Goal: Use online tool/utility

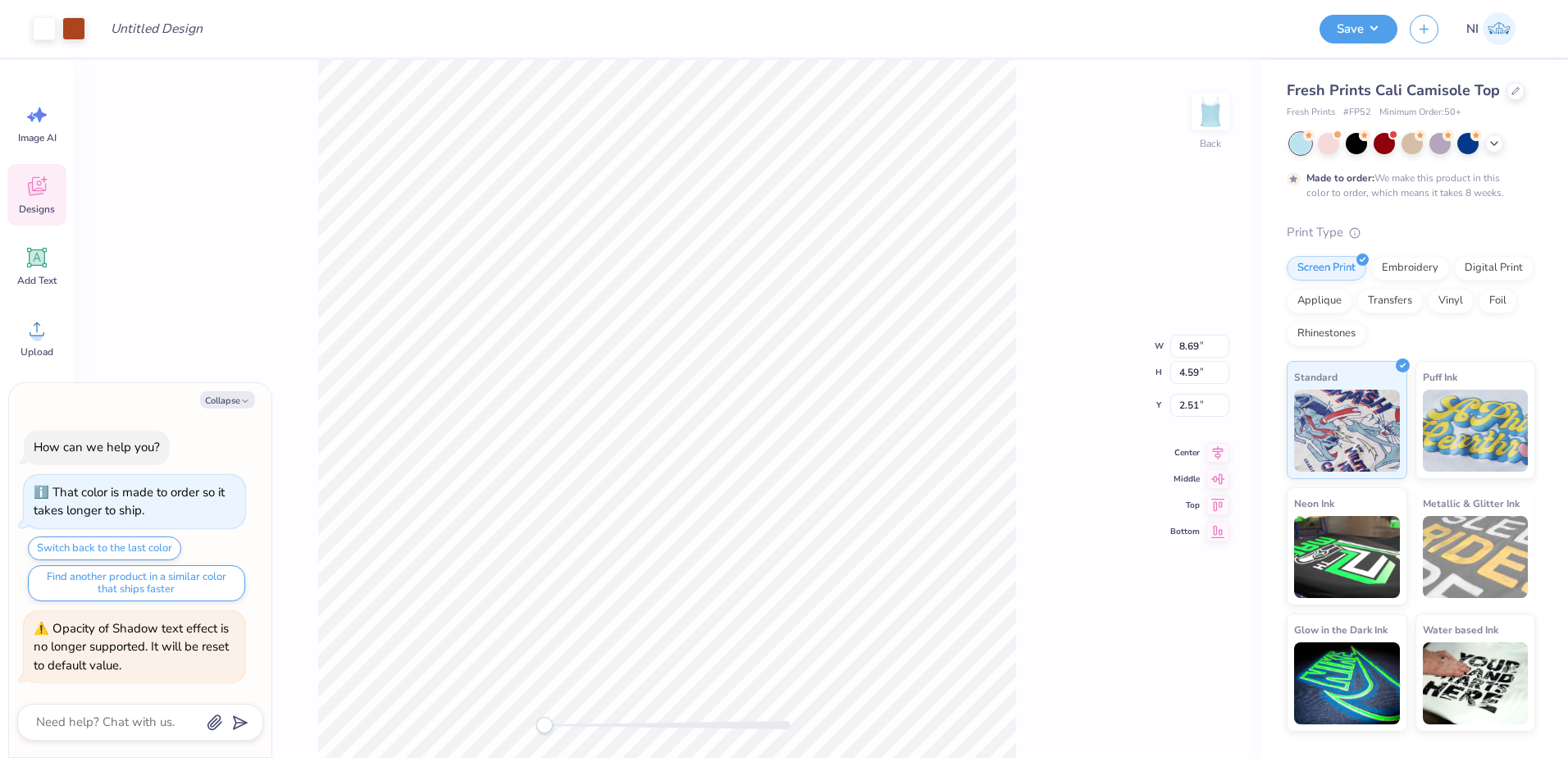
type textarea "x"
type input "8.57"
type input "2.36"
type input "2.98"
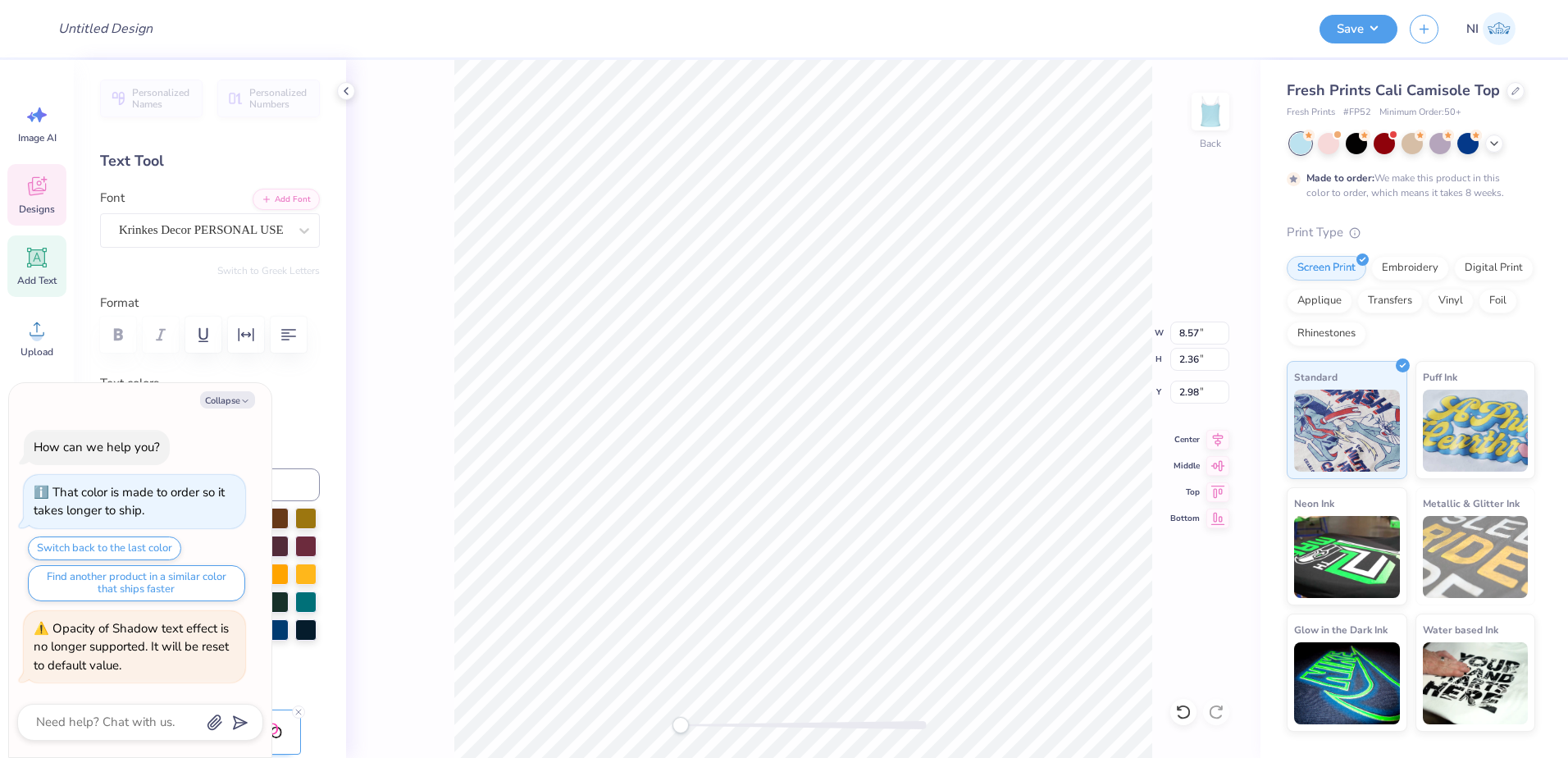
scroll to position [14, 5]
type textarea "x"
type input "1.95"
type input "0.72"
type input "4.97"
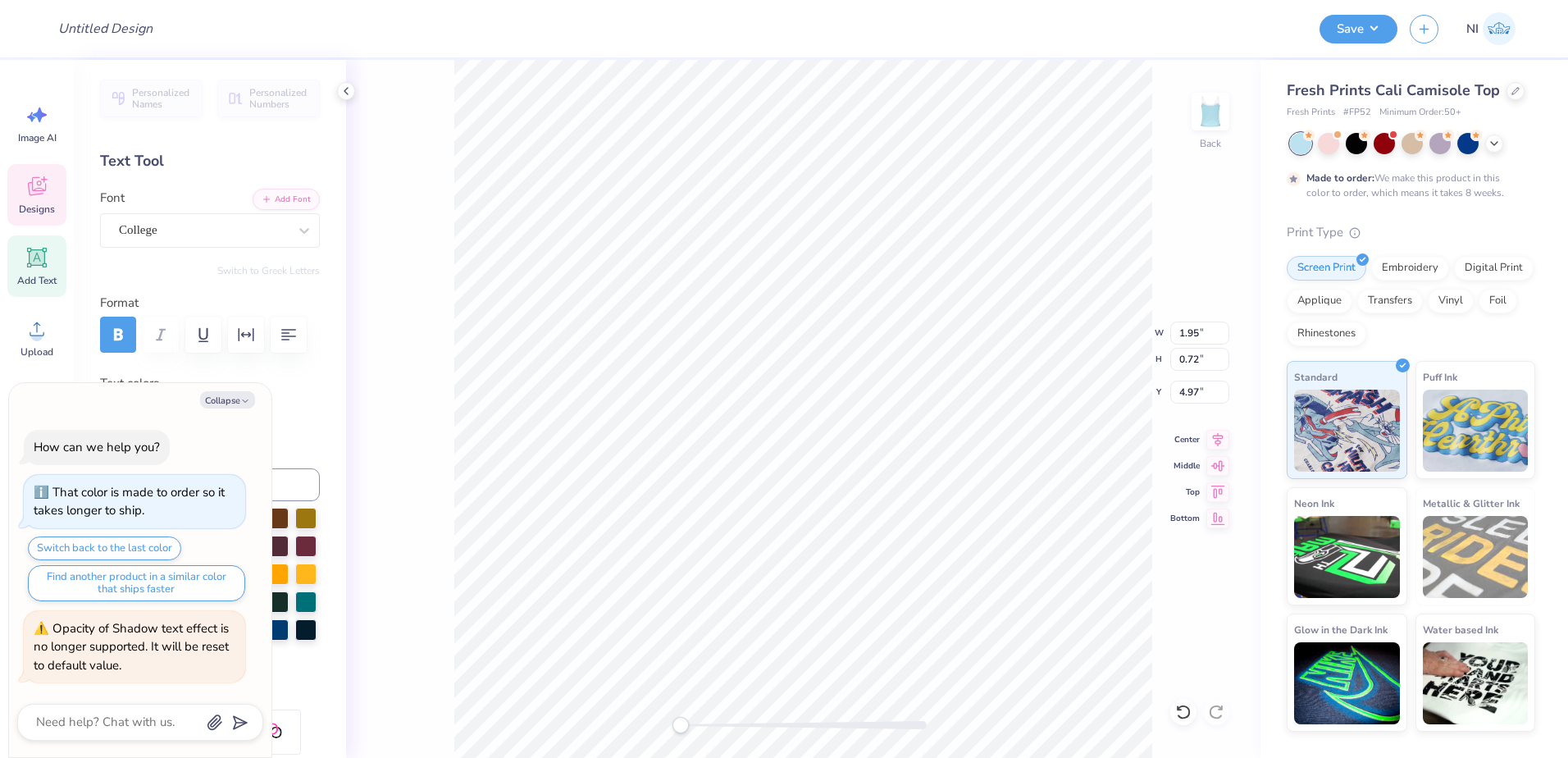
type textarea "x"
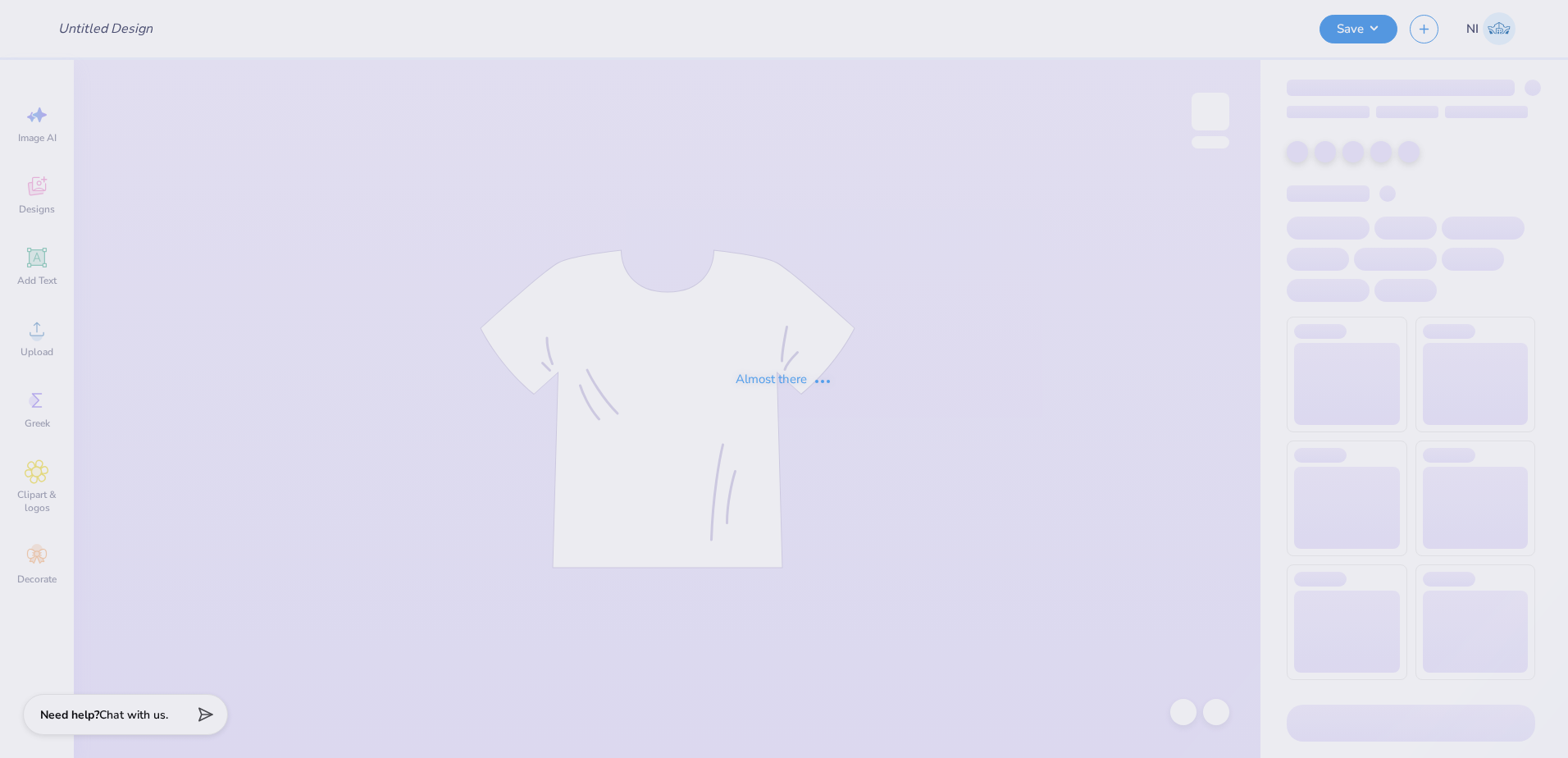
type input "[PERSON_NAME] Monncacho : [GEOGRAPHIC_DATA]"
